Goal: Task Accomplishment & Management: Use online tool/utility

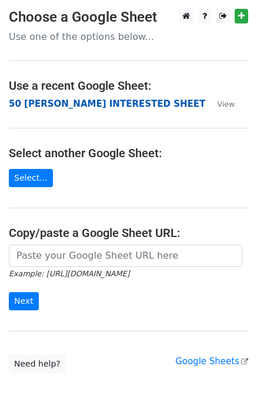
click at [29, 107] on strong "50 KEVIN INTERESTED SHEET" at bounding box center [107, 104] width 196 height 11
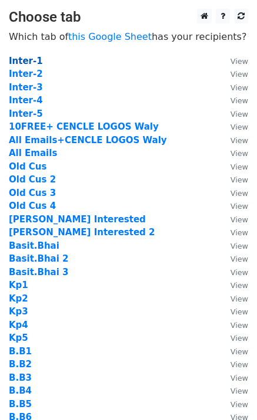
click at [29, 65] on strong "Inter-1" at bounding box center [26, 61] width 34 height 11
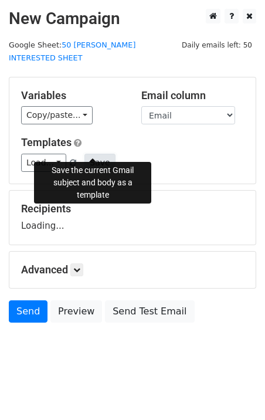
click at [89, 154] on button "Save" at bounding box center [100, 163] width 31 height 18
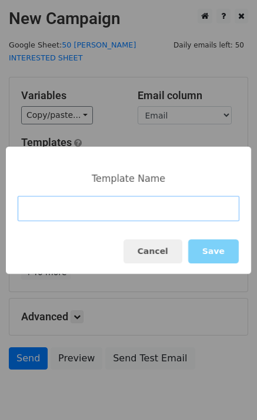
click at [95, 206] on input at bounding box center [128, 208] width 221 height 25
paste input "Free Trial, Any Logo for today?"
type input "Free Trial, Any Logo for [DATE]?"
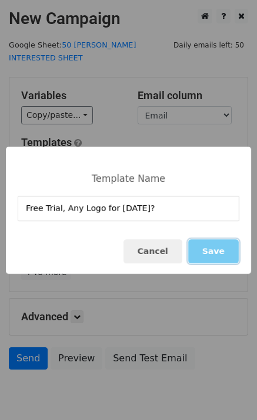
click at [220, 252] on button "Save" at bounding box center [213, 252] width 51 height 24
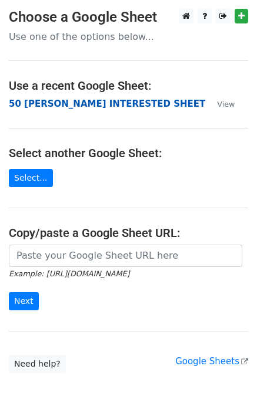
click at [46, 107] on strong "50 KEVIN INTERESTED SHEET" at bounding box center [107, 104] width 196 height 11
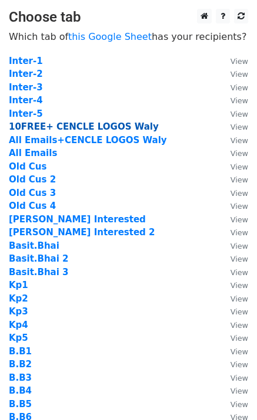
click at [106, 124] on strong "10FREE+ CENCLE LOGOS Waly" at bounding box center [84, 127] width 150 height 11
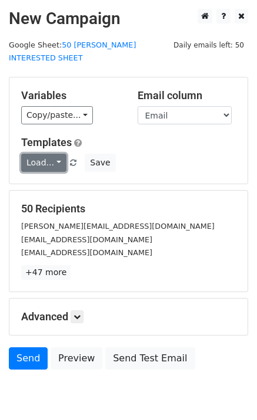
click at [38, 154] on link "Load..." at bounding box center [43, 163] width 45 height 18
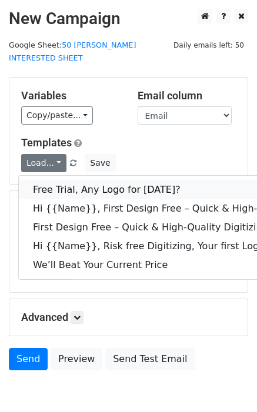
click at [58, 180] on link "Free Trial, Any Logo for [DATE]?" at bounding box center [187, 189] width 337 height 19
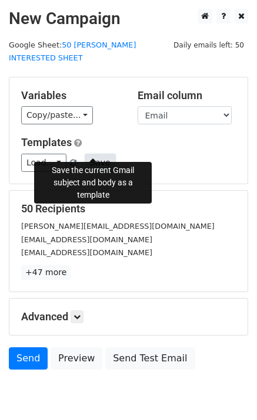
click at [95, 154] on button "Save" at bounding box center [100, 163] width 31 height 18
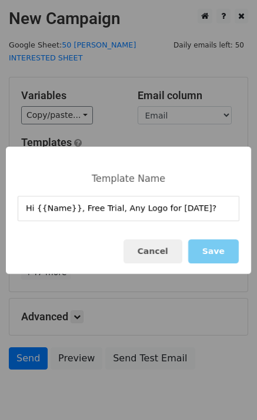
type input "Hi {{Name}}, Free Trial, Any Logo for [DATE]?"
click at [228, 251] on button "Save" at bounding box center [213, 252] width 51 height 24
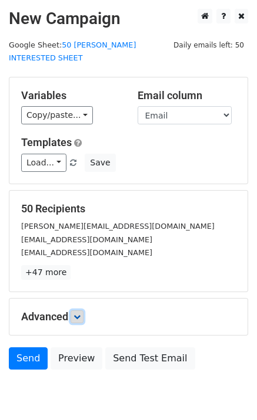
click at [75, 311] on link at bounding box center [76, 317] width 13 height 13
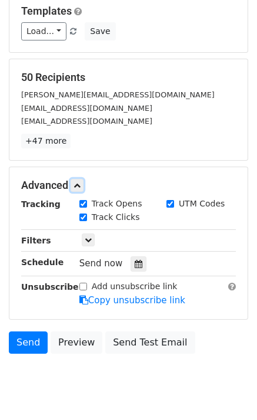
scroll to position [151, 0]
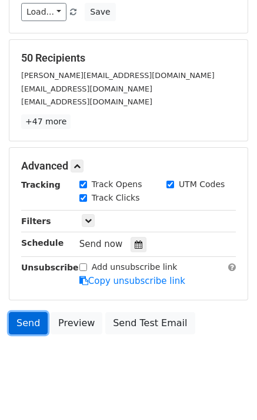
click at [29, 312] on link "Send" at bounding box center [28, 323] width 39 height 22
